Goal: Find specific page/section: Find specific page/section

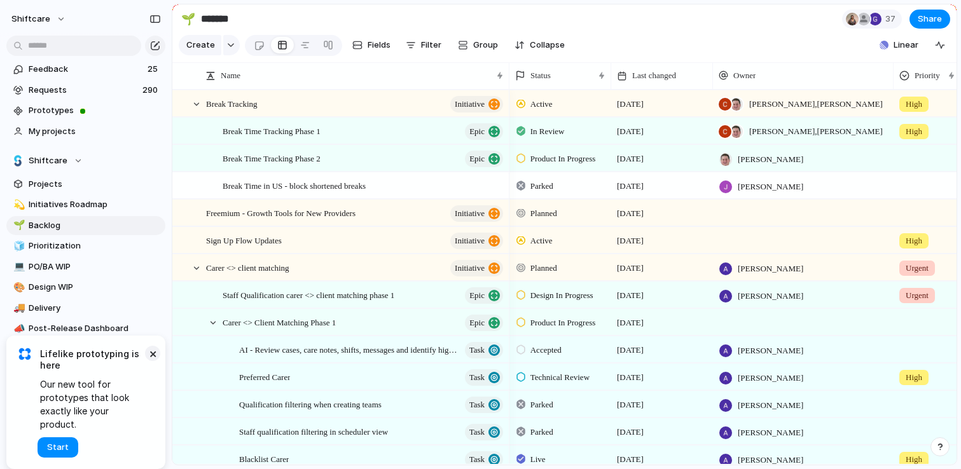
click at [151, 361] on button "×" at bounding box center [152, 353] width 15 height 15
